Goal: Task Accomplishment & Management: Use online tool/utility

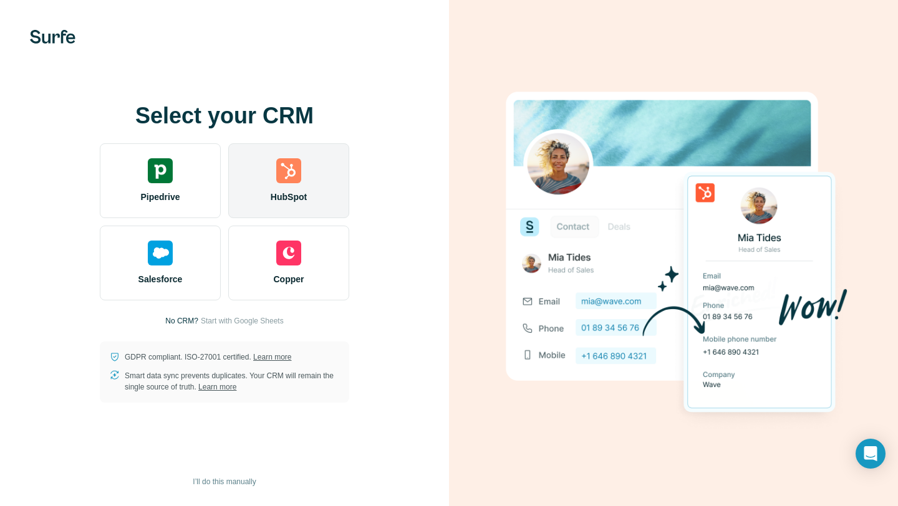
click at [296, 187] on div "HubSpot" at bounding box center [288, 180] width 121 height 75
